Goal: Transaction & Acquisition: Obtain resource

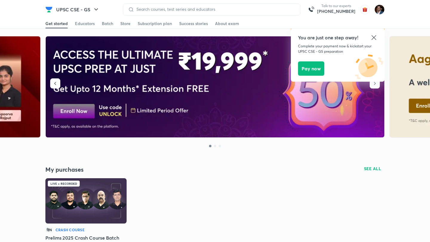
click at [375, 40] on icon at bounding box center [373, 37] width 7 height 7
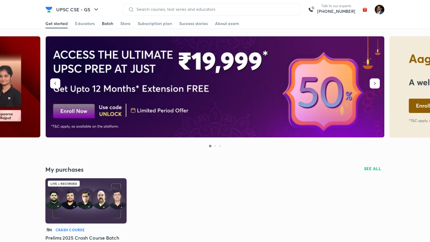
click at [109, 25] on div "Batch" at bounding box center [107, 24] width 11 height 6
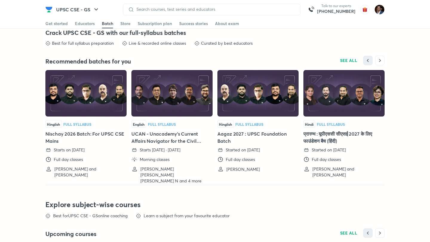
scroll to position [1396, 0]
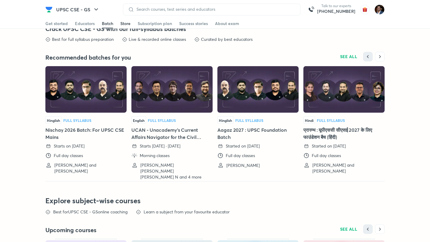
click at [124, 25] on div "Store" at bounding box center [125, 24] width 10 height 6
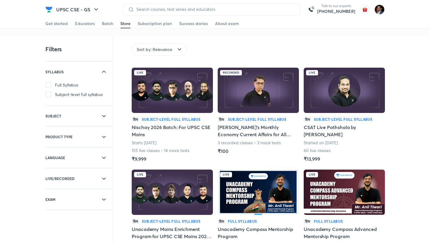
click at [177, 134] on h5 "Nischay 2026 Batch: For UPSC CSE Mains" at bounding box center [172, 131] width 81 height 14
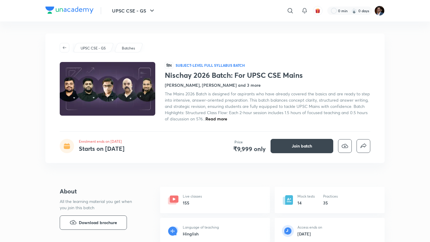
click at [222, 115] on span "The Mains 2026 Batch is designed for aspirants who have already covered the bas…" at bounding box center [267, 106] width 205 height 31
click at [222, 119] on span "Read more" at bounding box center [216, 119] width 22 height 6
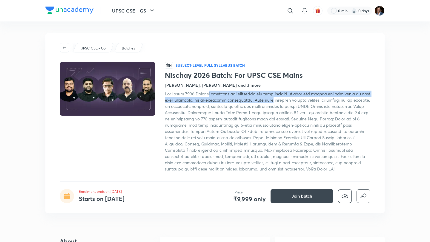
drag, startPoint x: 210, startPoint y: 96, endPoint x: 268, endPoint y: 98, distance: 57.9
click at [268, 98] on span at bounding box center [267, 131] width 205 height 81
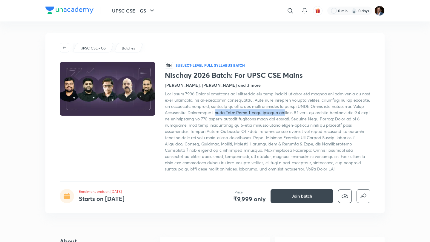
drag, startPoint x: 209, startPoint y: 110, endPoint x: 274, endPoint y: 111, distance: 65.0
click at [274, 111] on span at bounding box center [267, 131] width 205 height 81
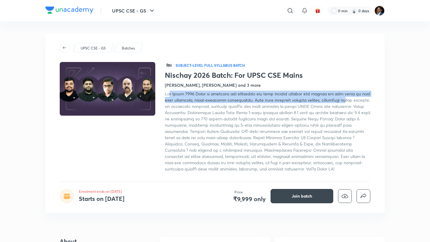
drag, startPoint x: 169, startPoint y: 94, endPoint x: 346, endPoint y: 103, distance: 177.1
click at [346, 103] on div at bounding box center [267, 131] width 205 height 81
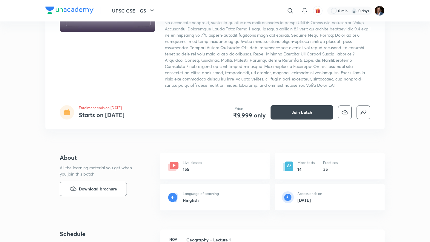
scroll to position [83, 0]
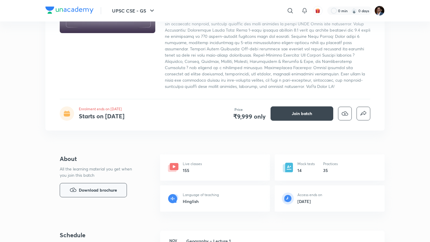
click at [96, 192] on span "Download brochure" at bounding box center [98, 190] width 38 height 7
click at [264, 86] on div at bounding box center [267, 48] width 205 height 81
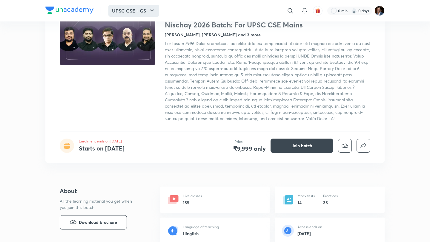
scroll to position [0, 0]
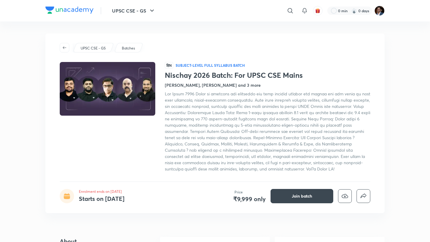
click at [147, 40] on div "UPSC CSE - GS Batches हिN Subject-level full syllabus Batch Nischay 2026 Batch:…" at bounding box center [214, 123] width 339 height 180
click at [174, 30] on div "Nischay 2026 Batch: For UPSC CSE Mains Enrolment ends on 30 Aug Starts on Nov 3…" at bounding box center [214, 8] width 339 height 59
click at [75, 10] on img at bounding box center [69, 10] width 48 height 7
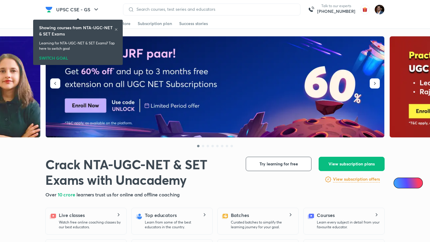
click at [115, 33] on div "Showing courses from NTA-UGC-NET & SET Exams" at bounding box center [78, 30] width 78 height 13
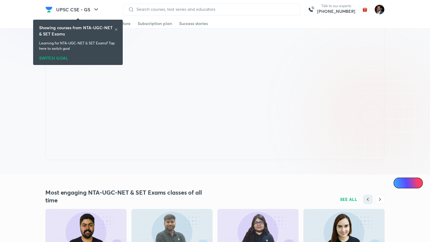
click at [115, 29] on icon at bounding box center [116, 29] width 2 height 2
